Goal: Information Seeking & Learning: Learn about a topic

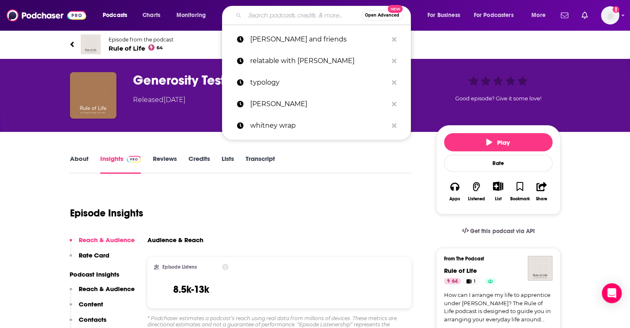
click at [288, 18] on input "Search podcasts, credits, & more..." at bounding box center [303, 15] width 116 height 13
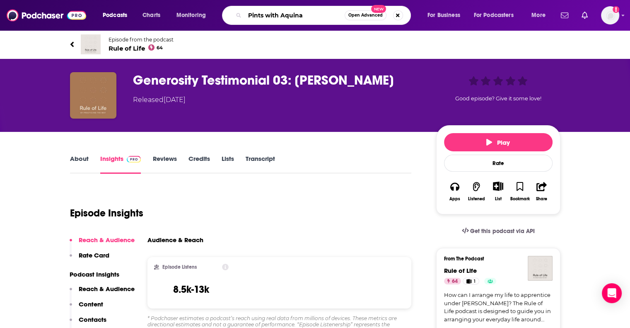
type input "Pints with Aquinas"
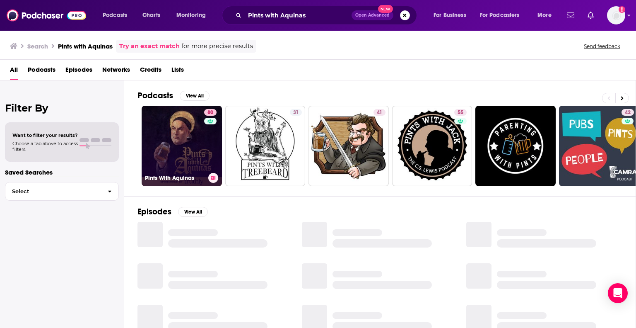
click at [184, 146] on link "80 Pints With Aquinas" at bounding box center [182, 146] width 80 height 80
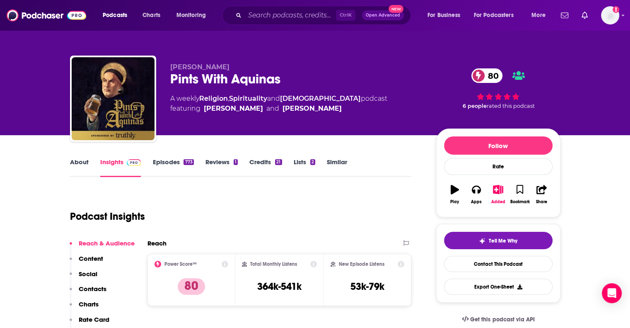
click at [169, 160] on link "Episodes 773" at bounding box center [172, 167] width 41 height 19
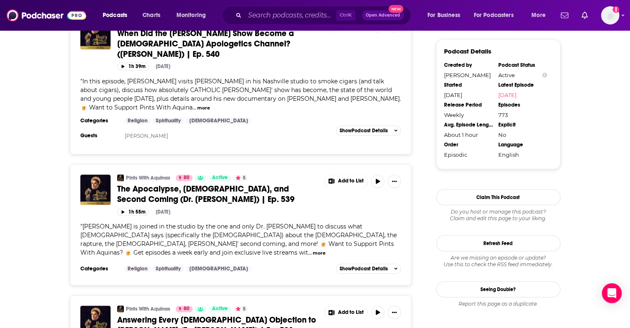
scroll to position [928, 0]
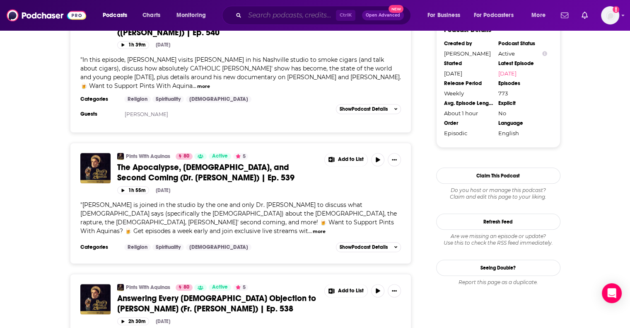
click at [261, 17] on input "Search podcasts, credits, & more..." at bounding box center [290, 15] width 91 height 13
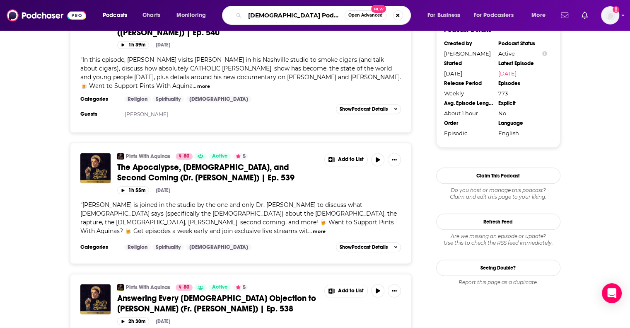
type input "[DEMOGRAPHIC_DATA] Podcasts"
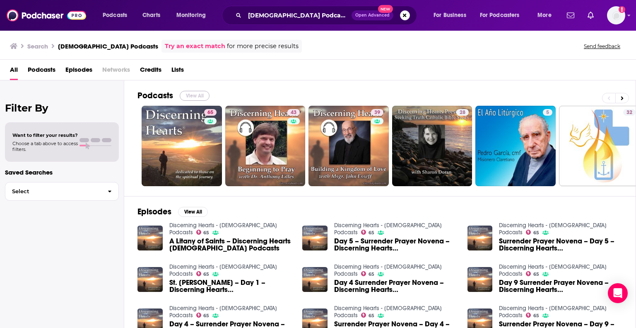
click at [194, 93] on button "View All" at bounding box center [195, 96] width 30 height 10
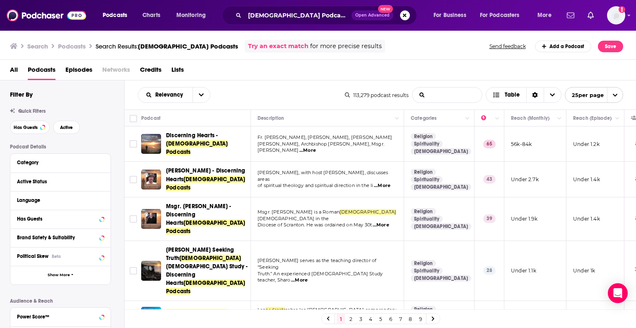
click at [465, 98] on Podcasts-list-search-input "List Search Input" at bounding box center [447, 94] width 70 height 15
click at [203, 92] on icon "open menu" at bounding box center [201, 95] width 5 height 6
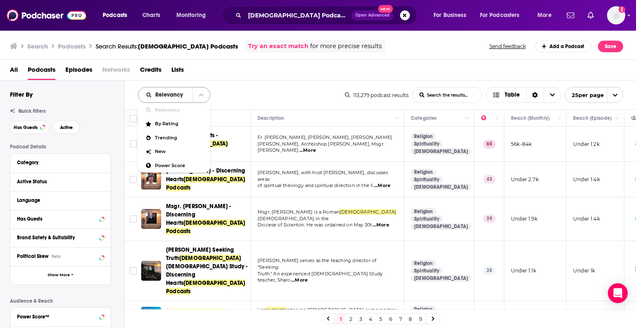
click at [203, 92] on icon "close menu" at bounding box center [201, 95] width 5 height 6
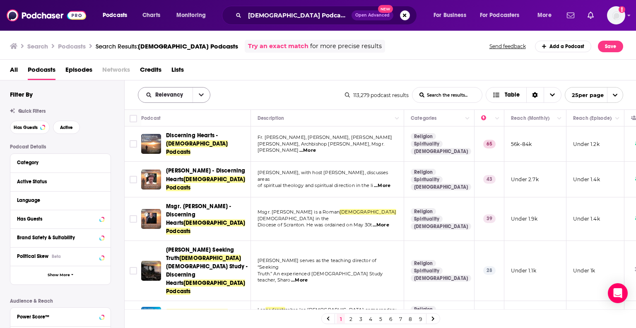
click at [201, 93] on icon "open menu" at bounding box center [201, 95] width 5 height 6
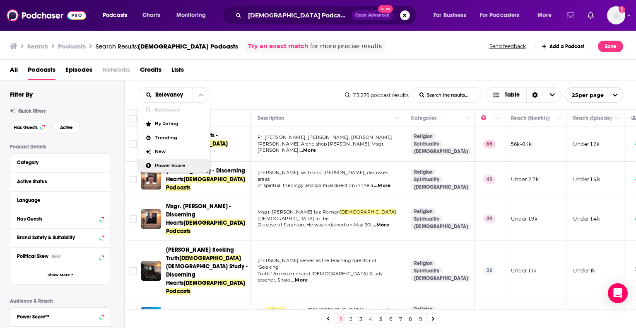
click at [176, 164] on span "Power Score" at bounding box center [179, 165] width 49 height 5
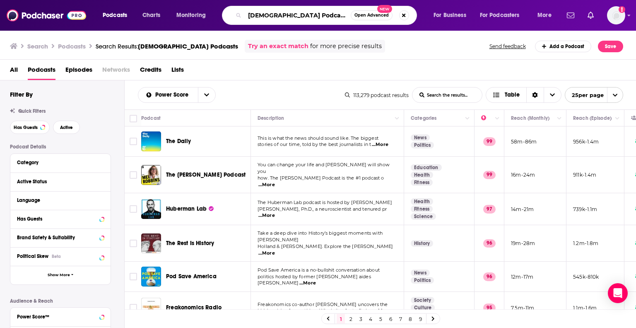
click at [316, 15] on input "[DEMOGRAPHIC_DATA] Podcasts" at bounding box center [298, 15] width 106 height 13
type input "[DEMOGRAPHIC_DATA]"
